Goal: Ask a question: Seek information or help from site administrators or community

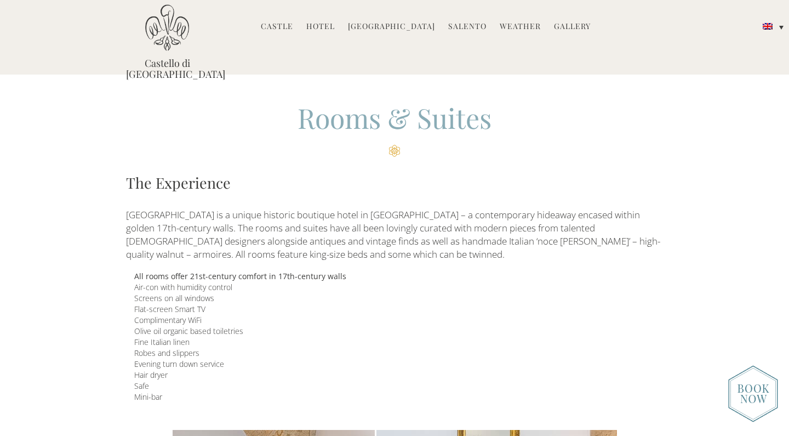
click at [328, 24] on link "Hotel" at bounding box center [320, 27] width 29 height 13
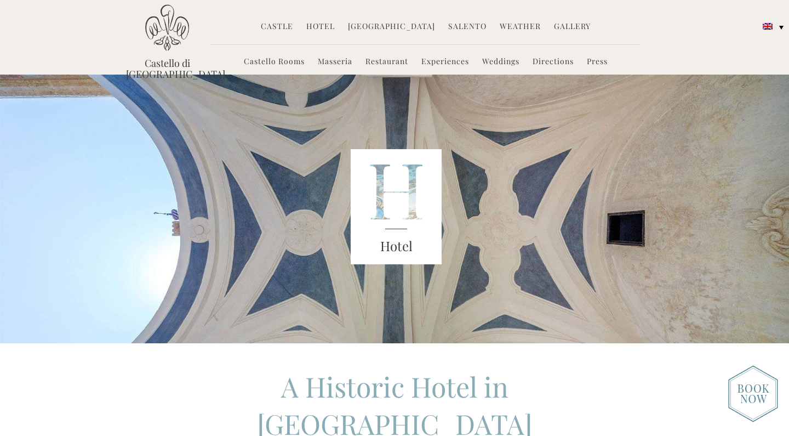
click at [537, 60] on link "Directions" at bounding box center [553, 62] width 41 height 13
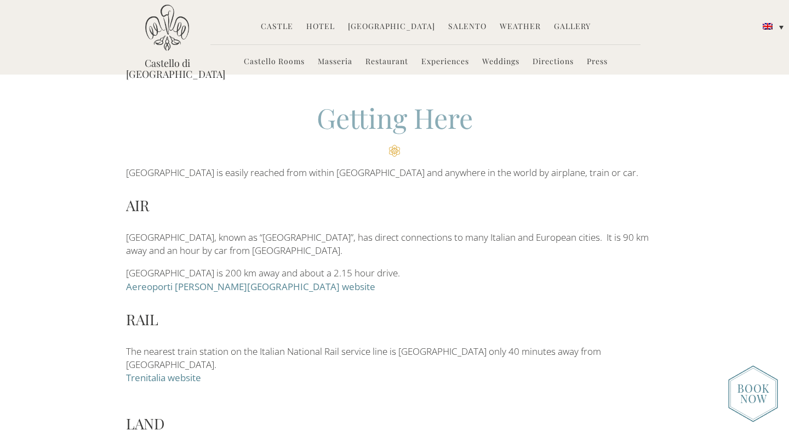
click at [286, 61] on link "Castello Rooms" at bounding box center [274, 62] width 61 height 13
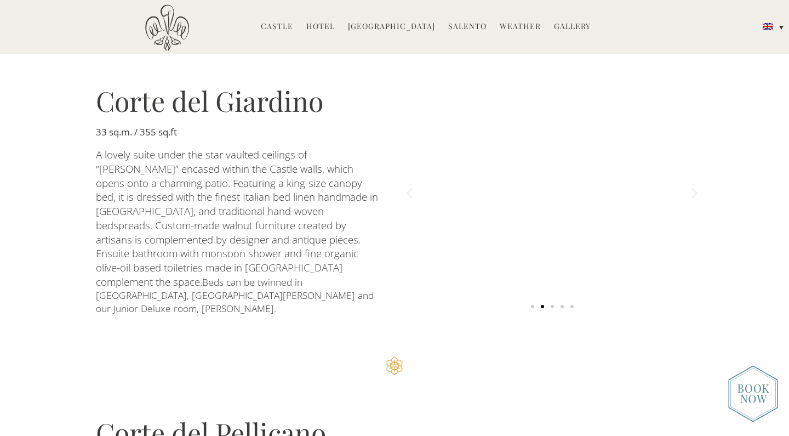
scroll to position [969, 0]
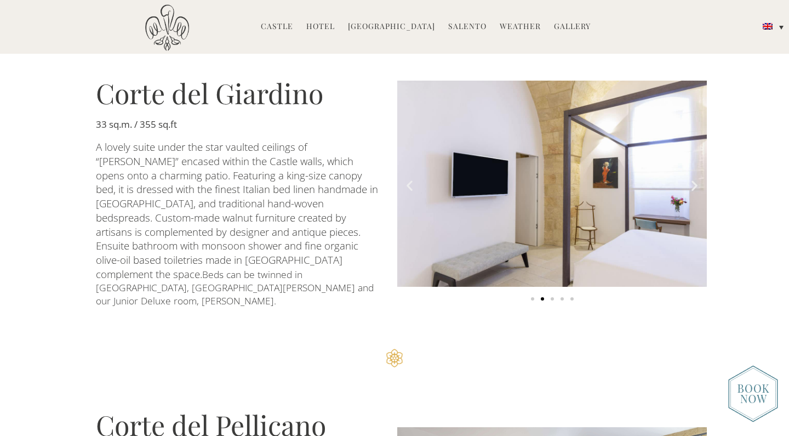
click at [522, 179] on img "2 of 5" at bounding box center [552, 184] width 310 height 207
click at [314, 95] on h3 "Corte del Giardino" at bounding box center [238, 92] width 285 height 27
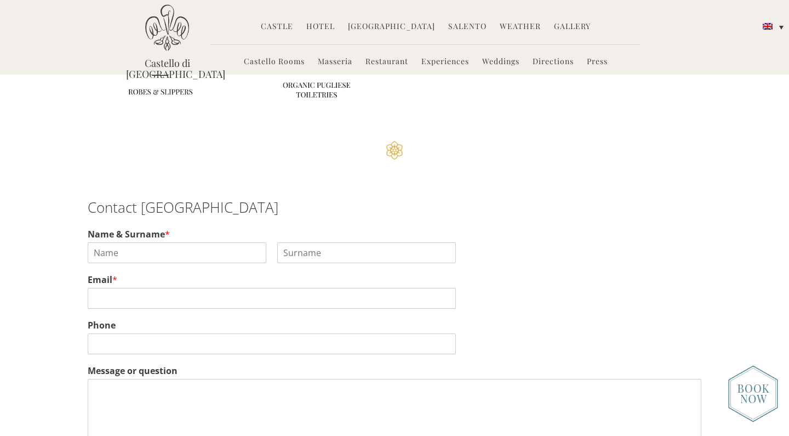
scroll to position [2714, 0]
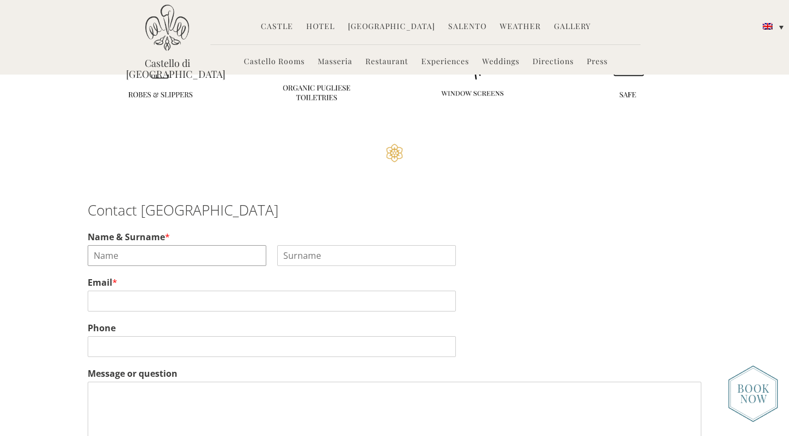
click at [136, 245] on input "Name & Surname *" at bounding box center [177, 255] width 179 height 21
type input "susann"
click at [290, 245] on input "Last" at bounding box center [366, 255] width 179 height 21
type input "ebert"
click at [104, 291] on input "Email *" at bounding box center [272, 301] width 368 height 21
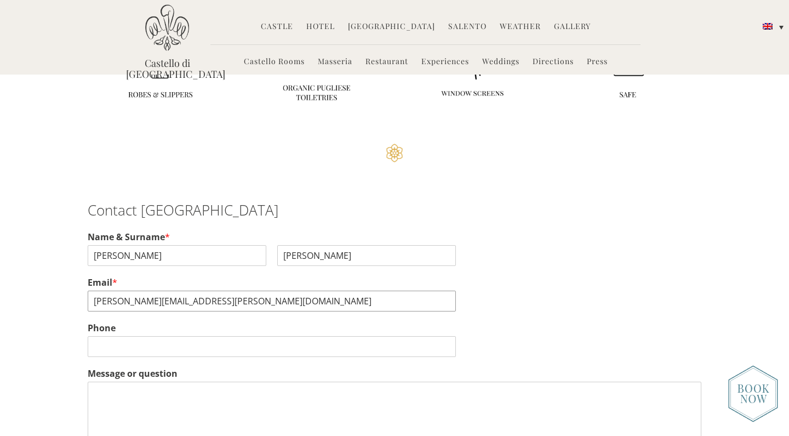
type input "susann.ebert@dogk.de"
click at [98, 336] on input "Phone" at bounding box center [272, 346] width 368 height 21
type input "00491715025993"
click at [112, 382] on textarea "Message or question" at bounding box center [395, 415] width 614 height 66
type textarea "do you accept dogs ?"
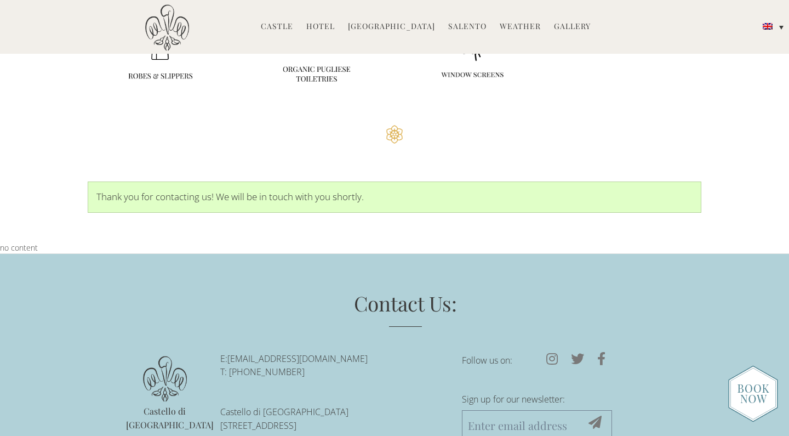
scroll to position [2800, 0]
